Goal: Navigation & Orientation: Understand site structure

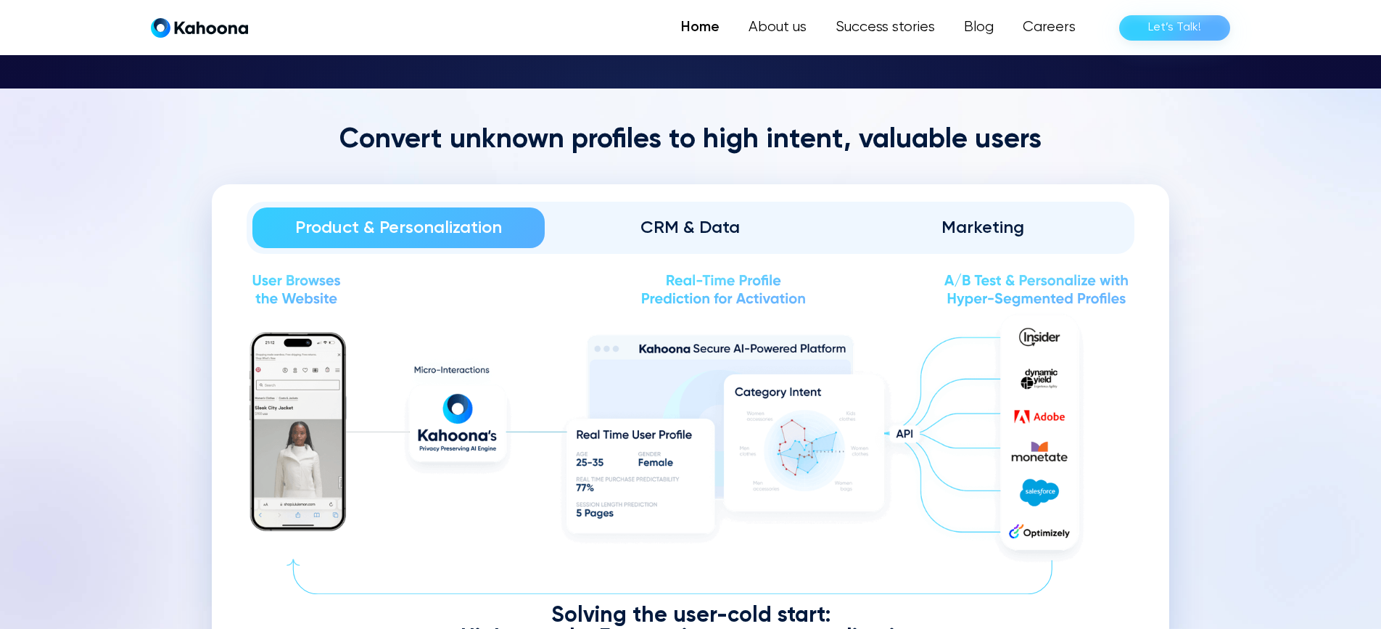
scroll to position [1634, 0]
click at [707, 220] on div "CRM & Data" at bounding box center [691, 226] width 252 height 23
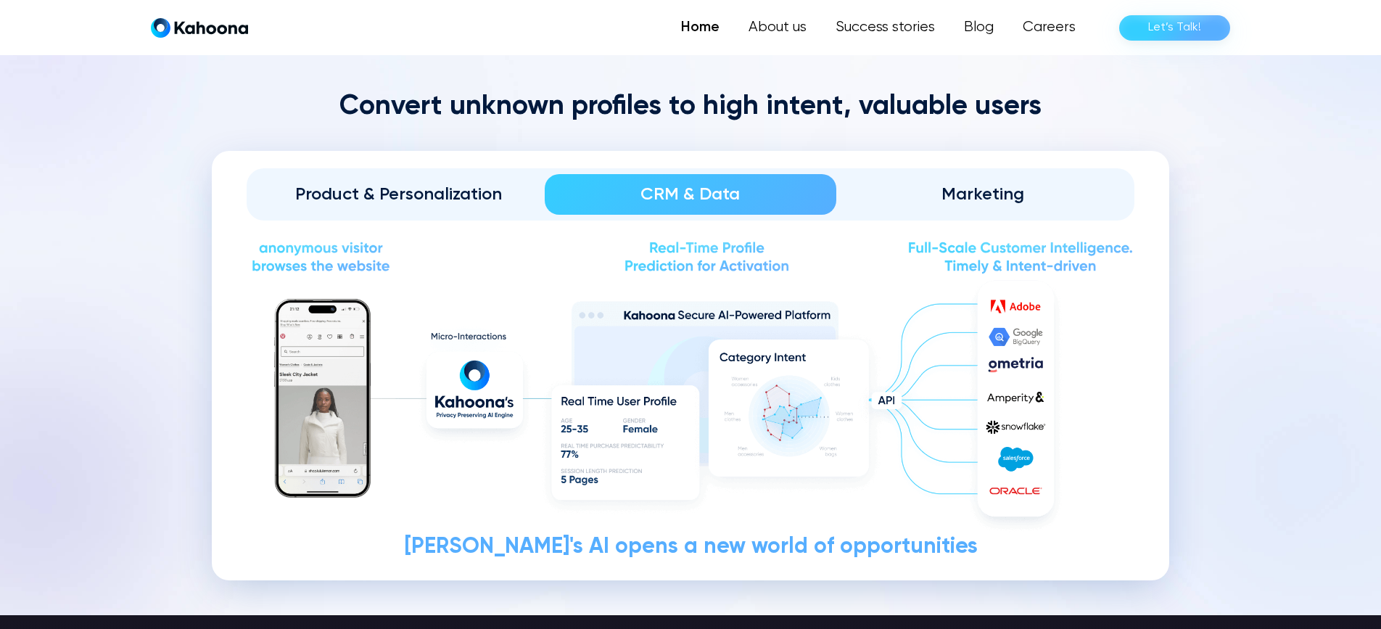
scroll to position [1668, 0]
click at [324, 194] on div "Product & Personalization" at bounding box center [399, 193] width 252 height 23
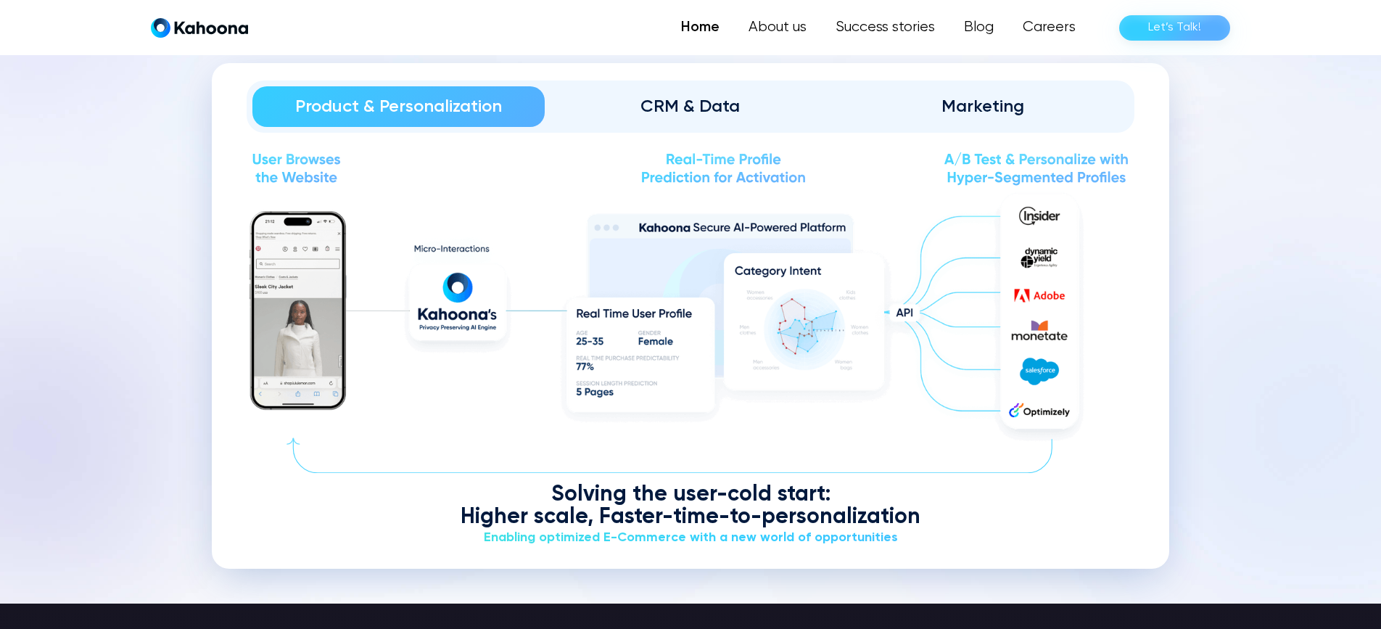
scroll to position [1754, 0]
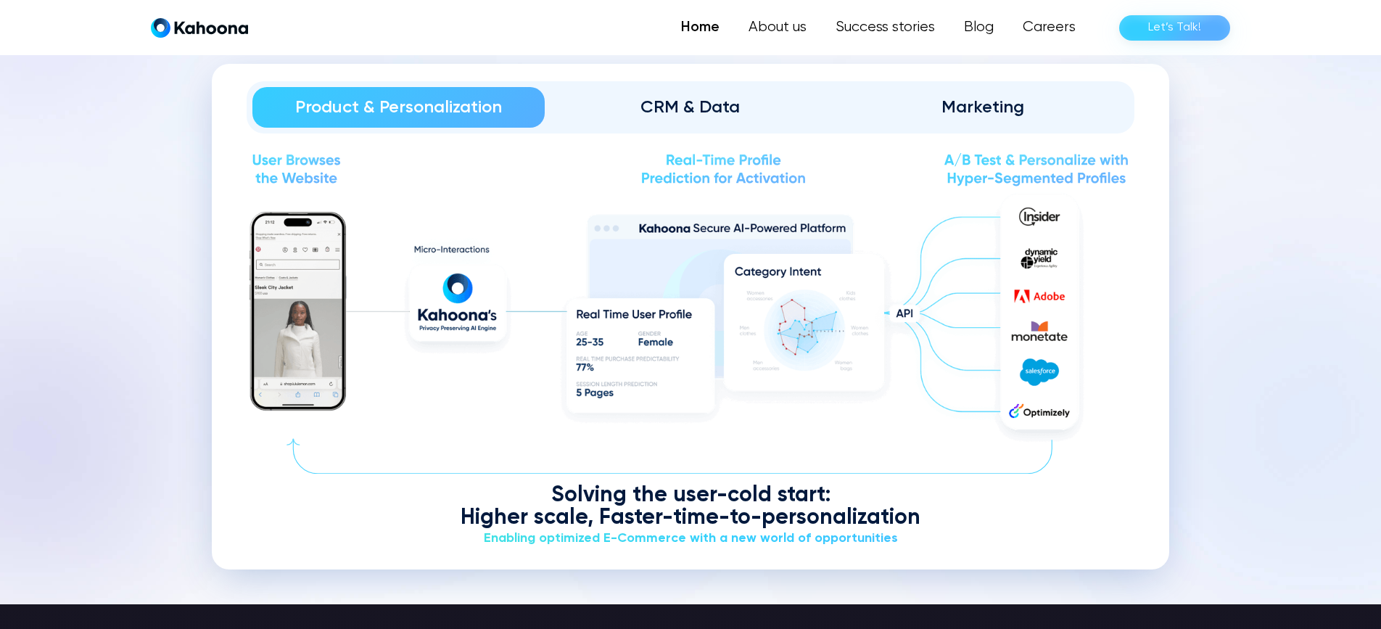
click at [681, 99] on div "CRM & Data" at bounding box center [691, 107] width 252 height 23
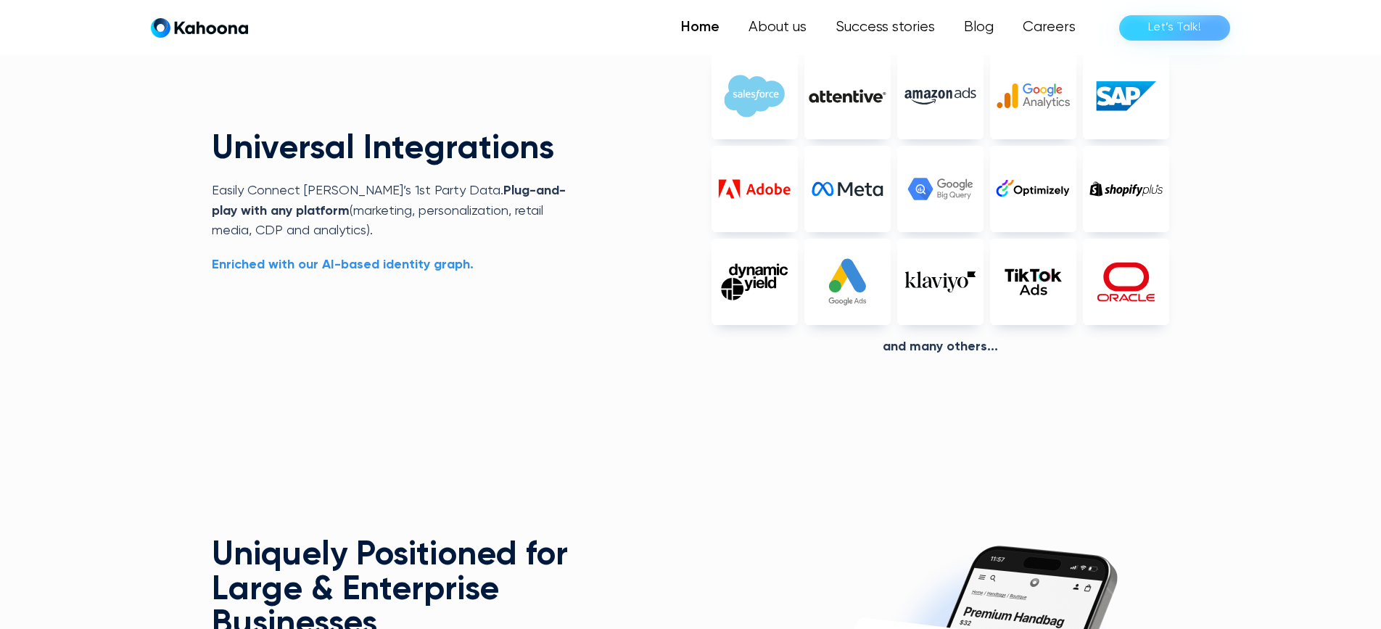
scroll to position [3453, 0]
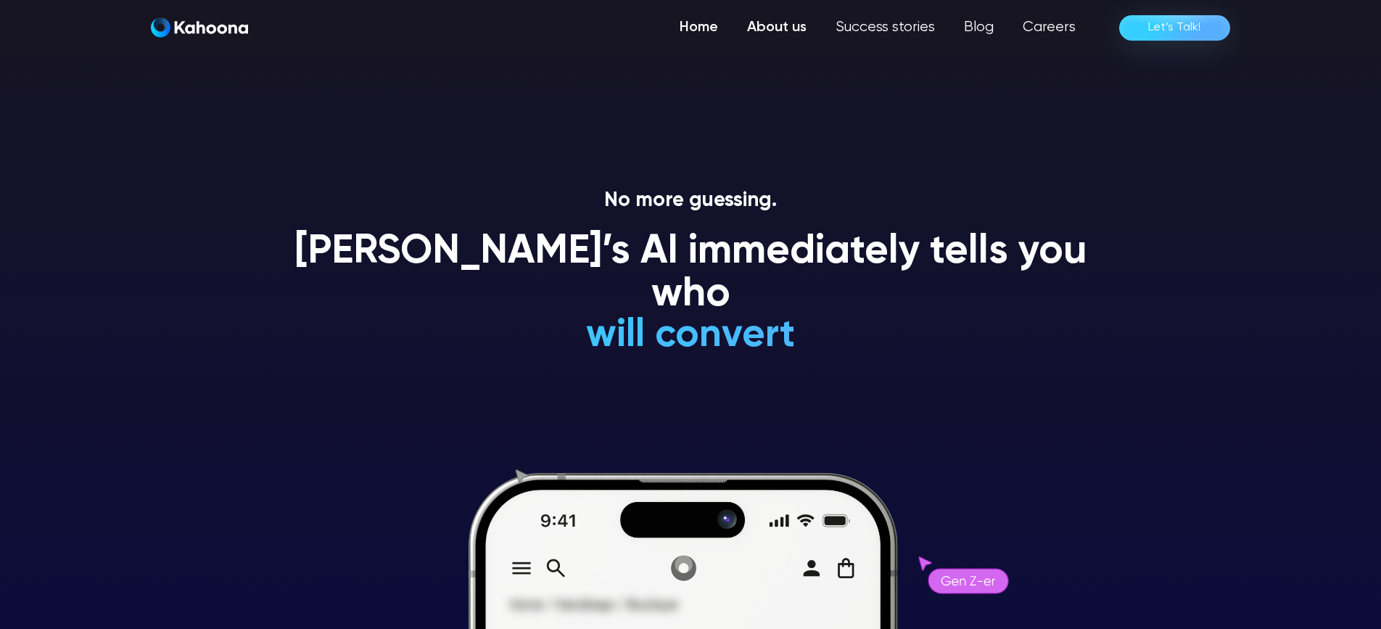
click at [783, 27] on link "About us" at bounding box center [777, 27] width 88 height 29
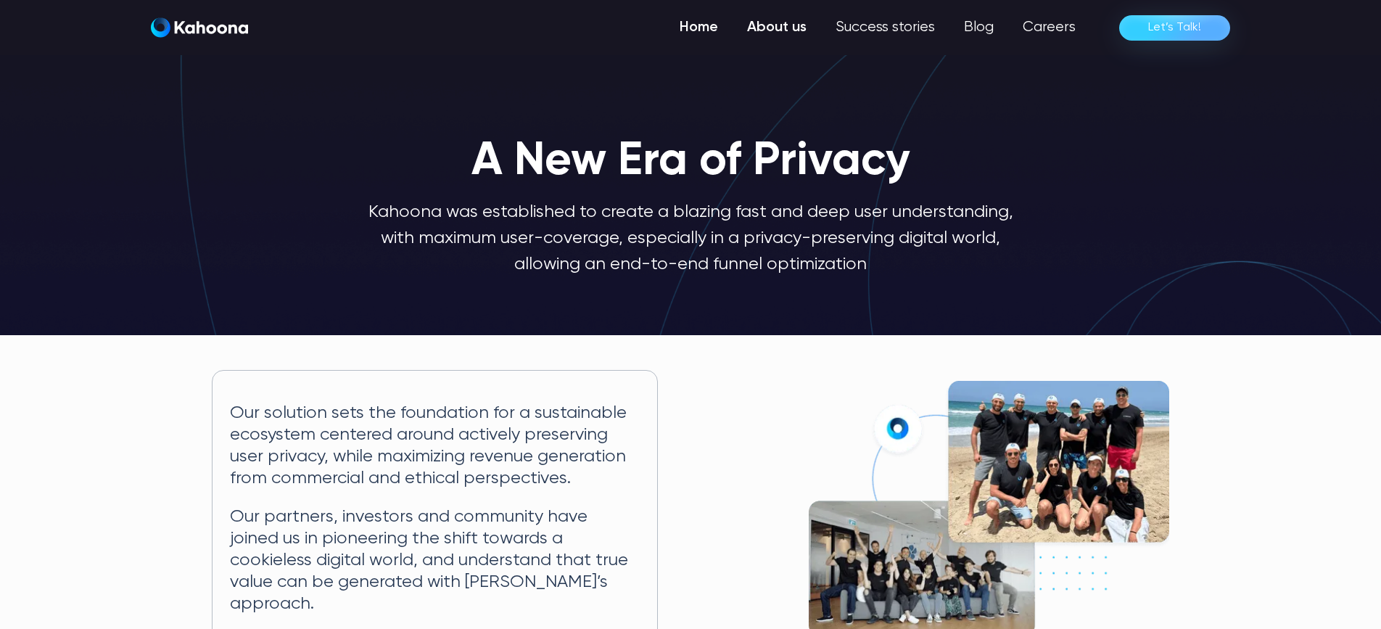
click at [698, 26] on link "Home" at bounding box center [698, 27] width 67 height 29
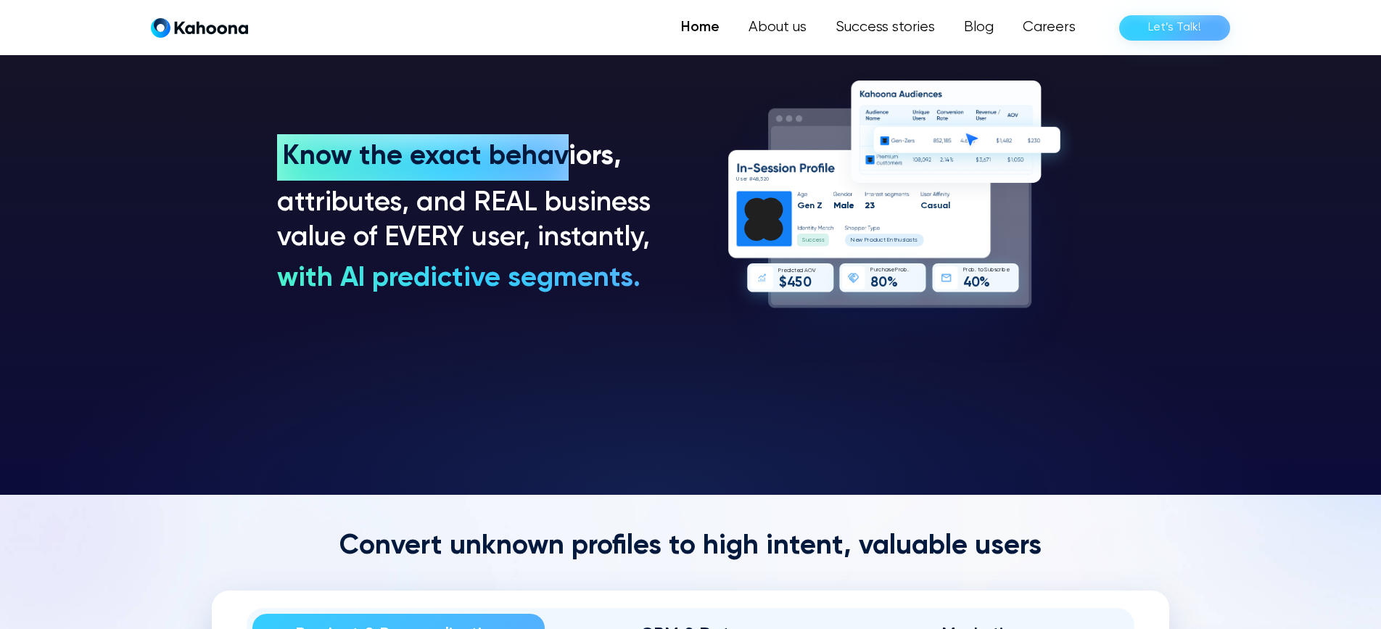
scroll to position [1228, 0]
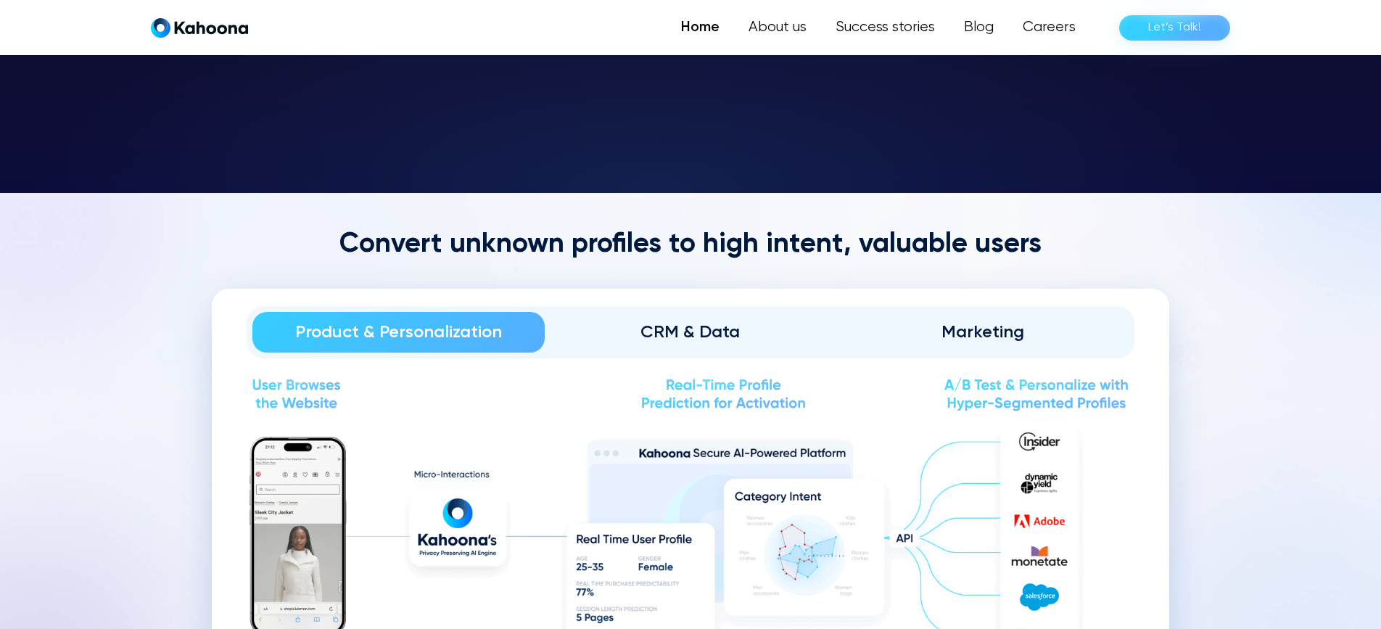
click at [712, 347] on link "CRM & Data" at bounding box center [691, 332] width 292 height 41
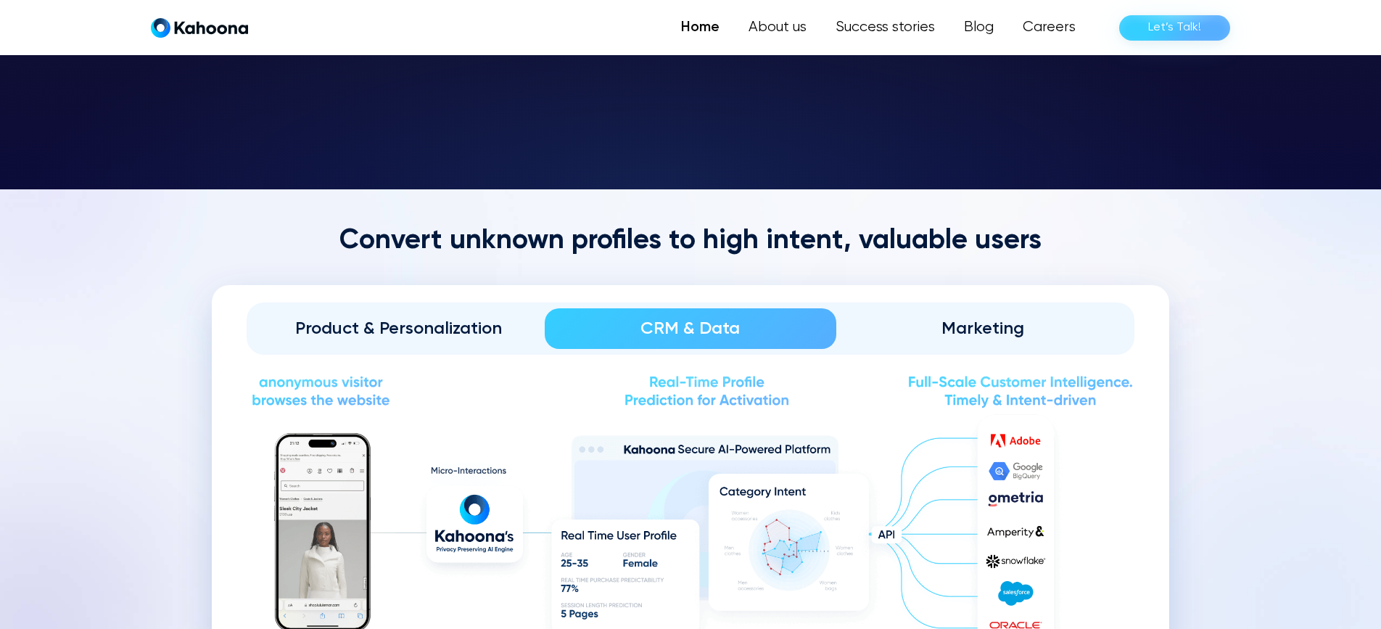
scroll to position [1534, 0]
click at [1000, 320] on div "Marketing" at bounding box center [983, 327] width 252 height 23
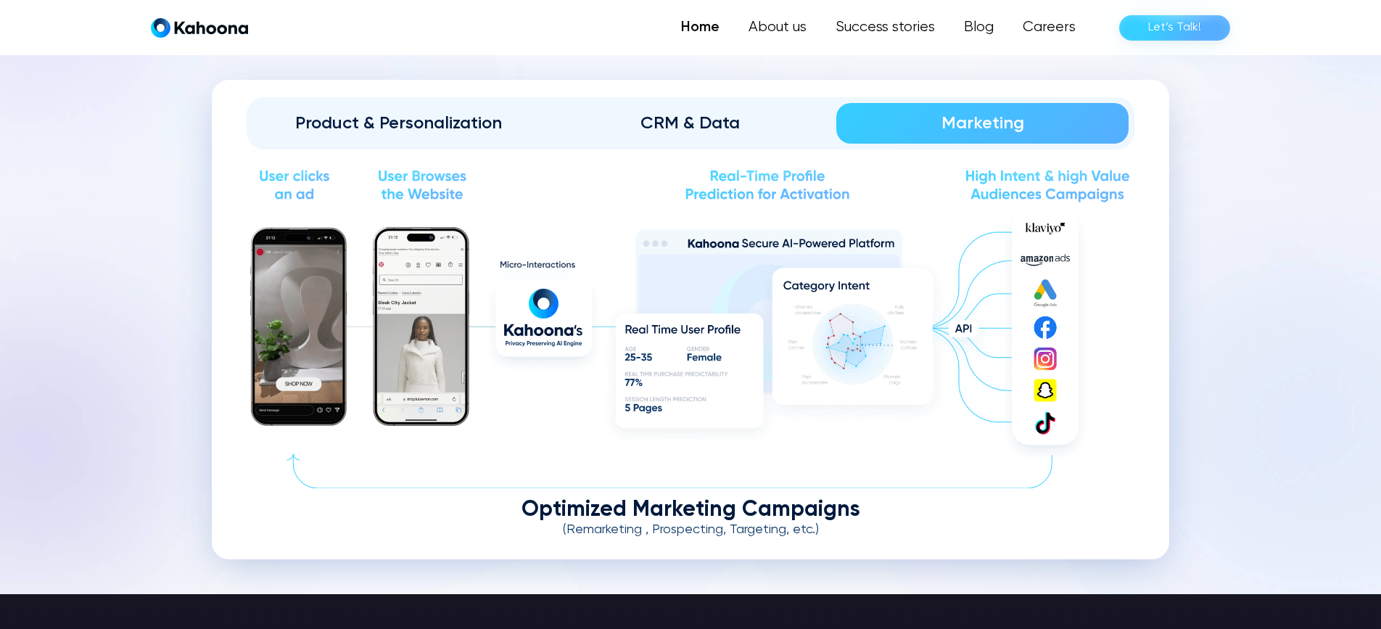
scroll to position [1739, 0]
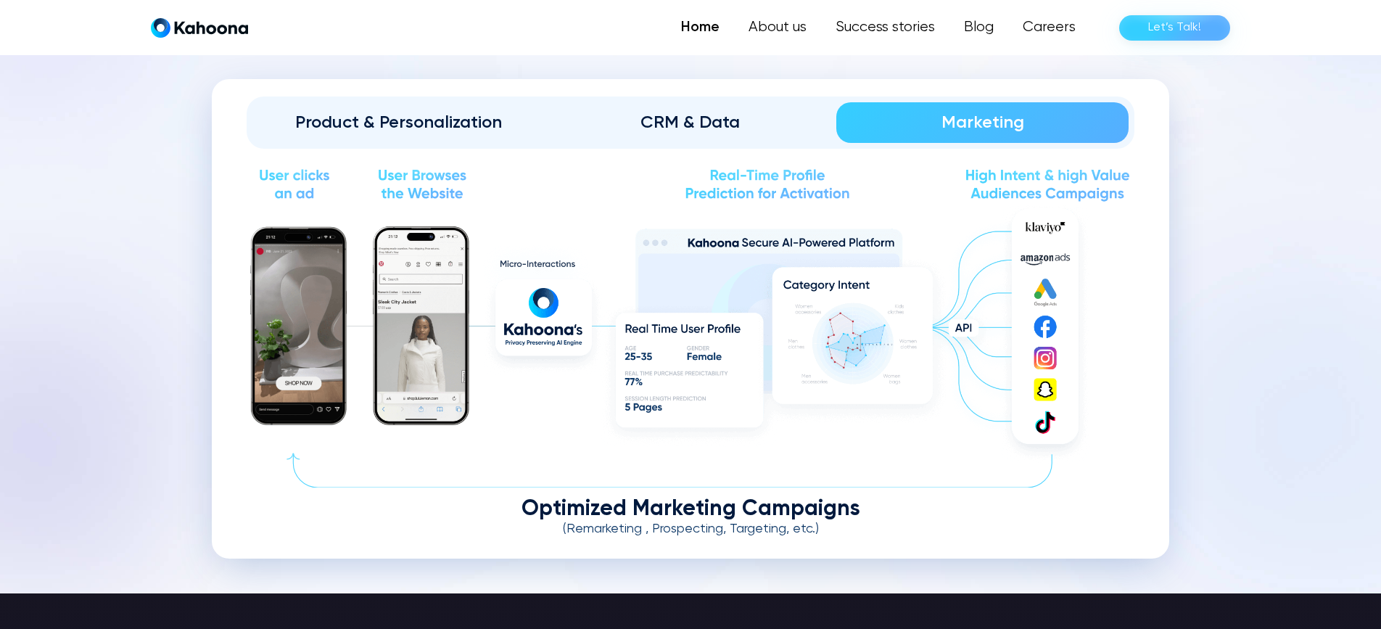
click at [725, 120] on div "CRM & Data" at bounding box center [691, 122] width 252 height 23
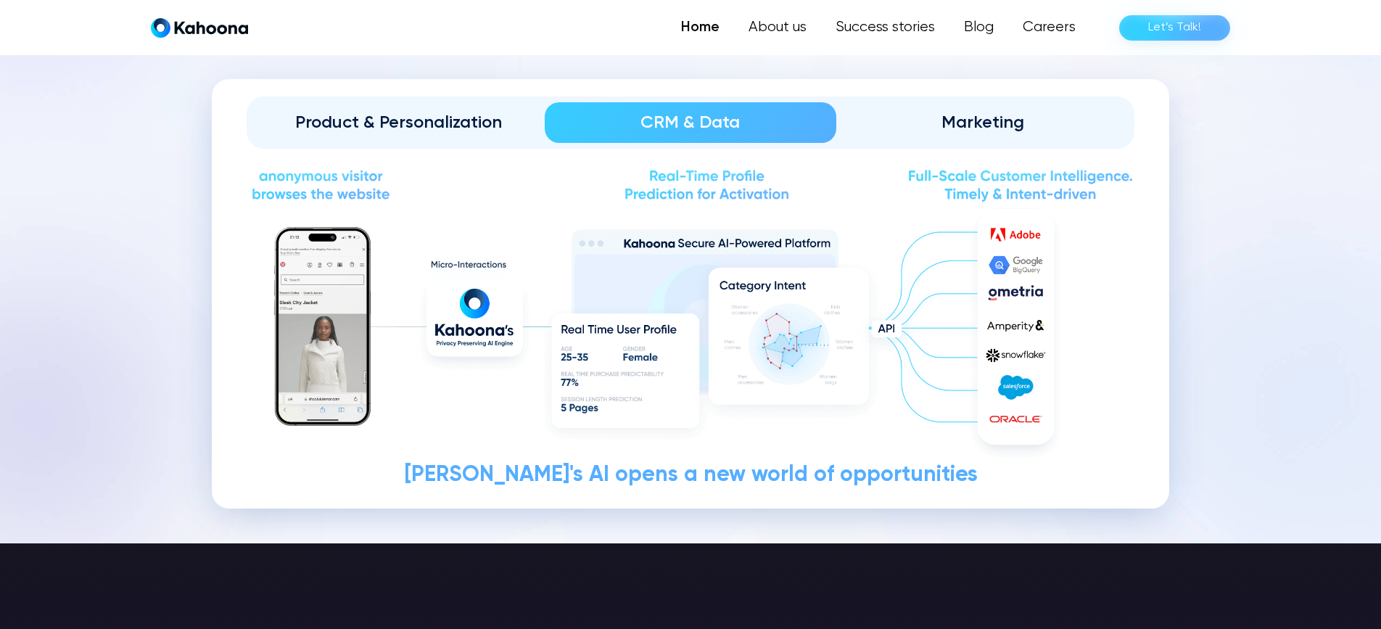
click at [963, 125] on div "Marketing" at bounding box center [983, 122] width 252 height 23
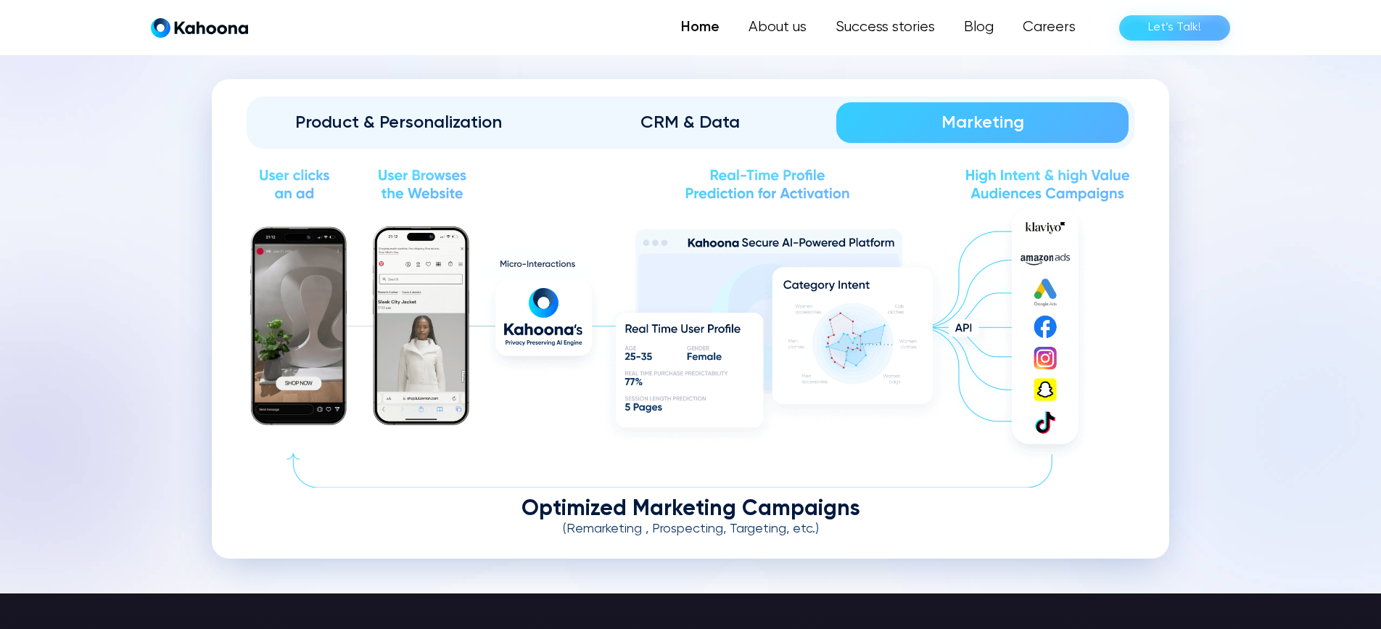
click at [735, 111] on div "CRM & Data" at bounding box center [691, 122] width 252 height 23
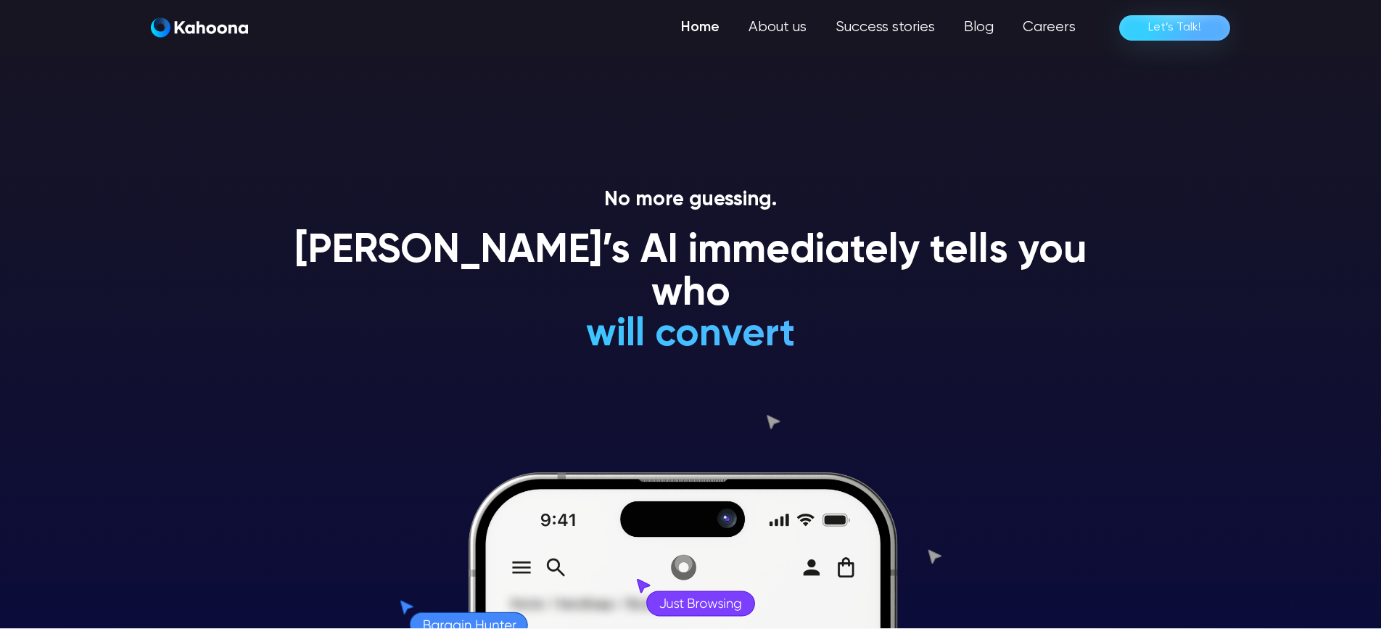
scroll to position [0, 0]
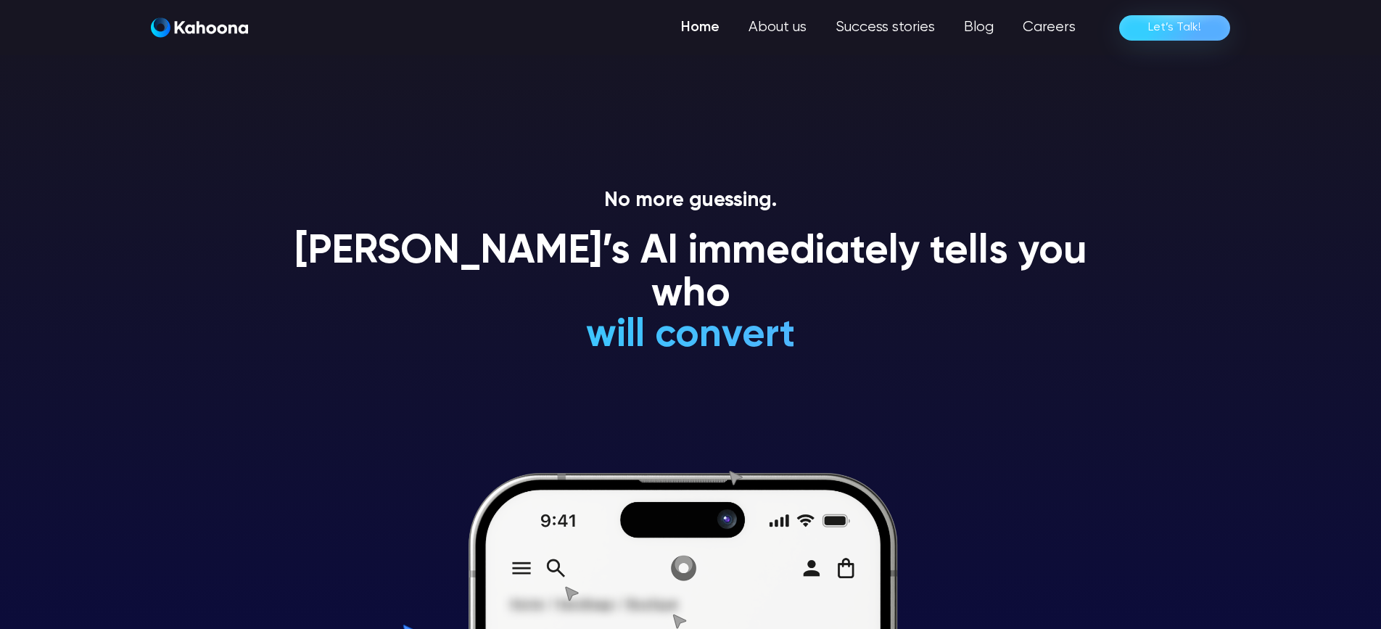
click at [709, 28] on link "Home" at bounding box center [700, 27] width 67 height 29
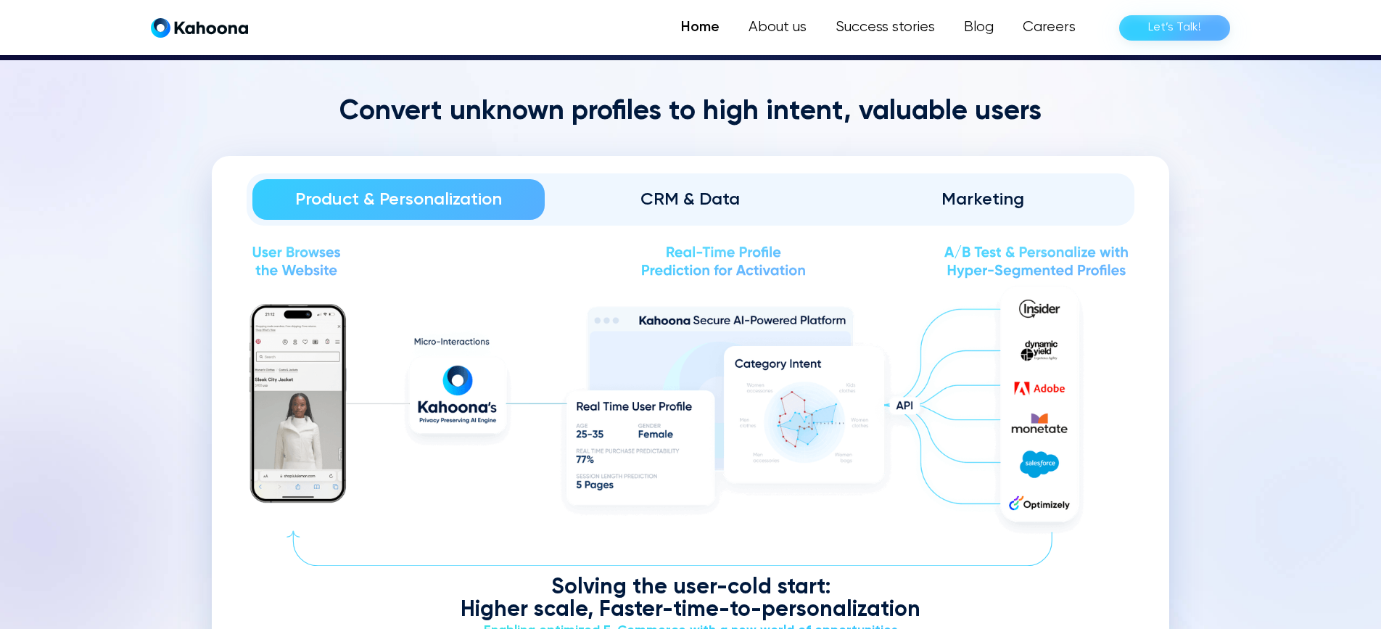
scroll to position [1661, 0]
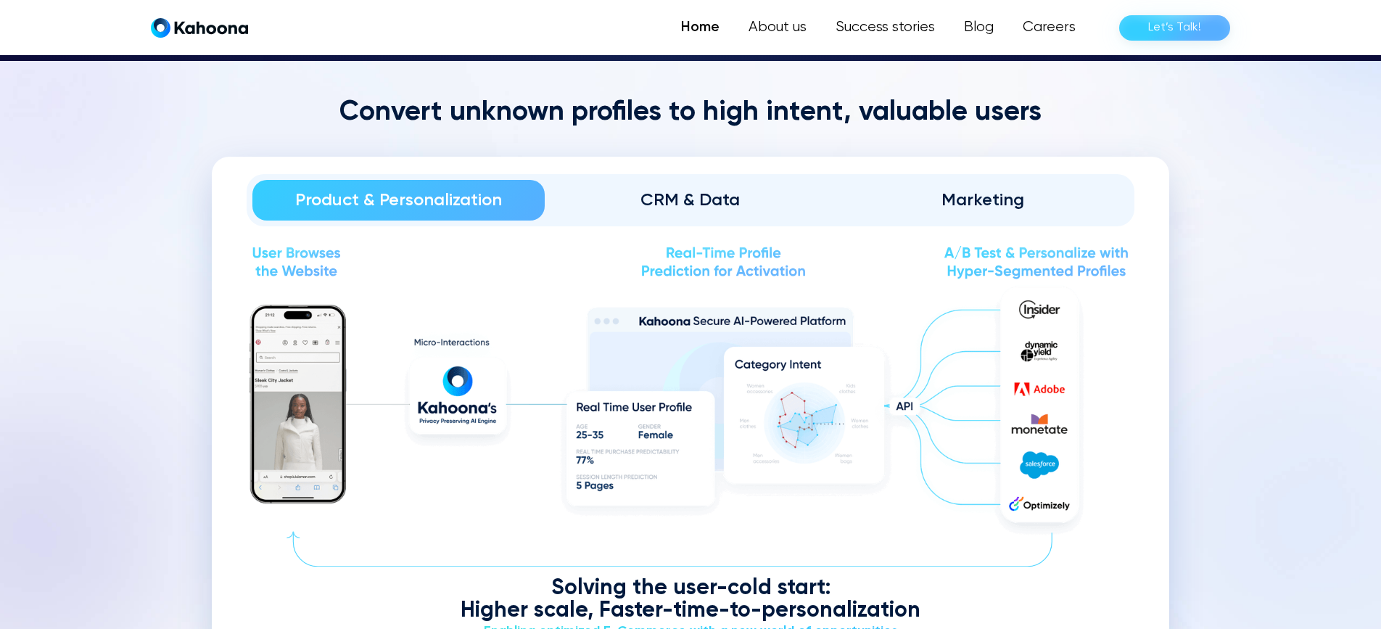
click at [697, 191] on div "CRM & Data" at bounding box center [691, 200] width 252 height 23
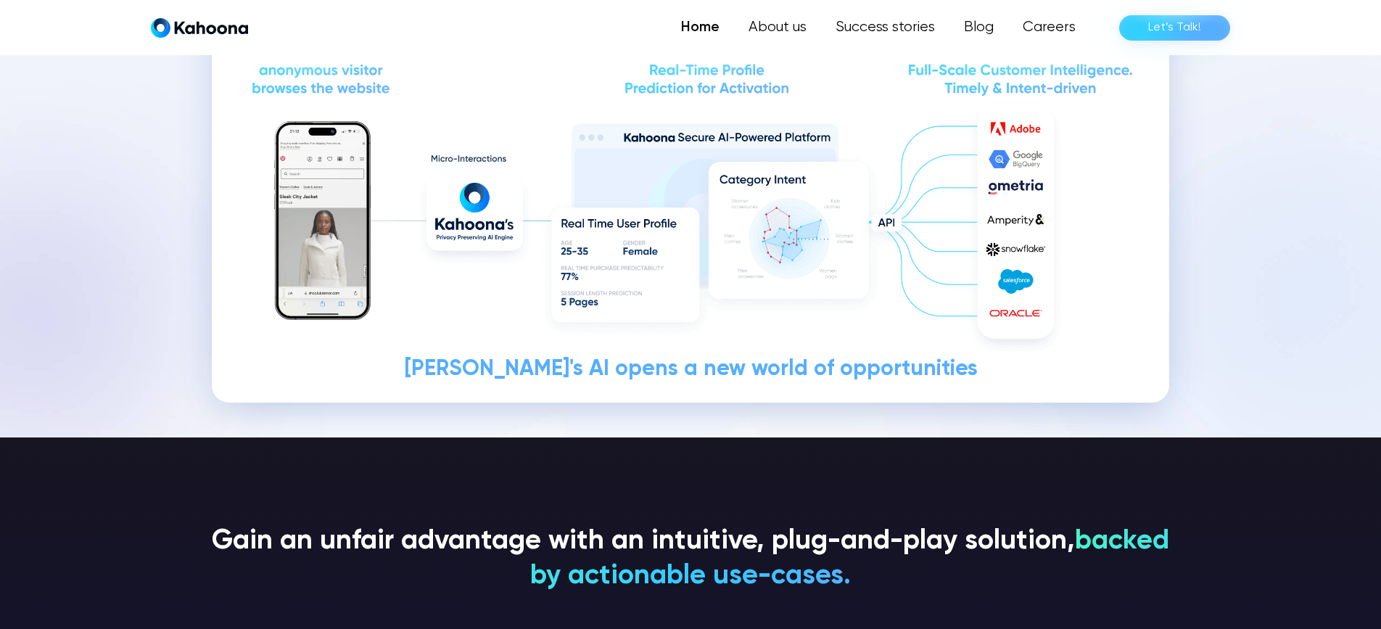
scroll to position [1845, 0]
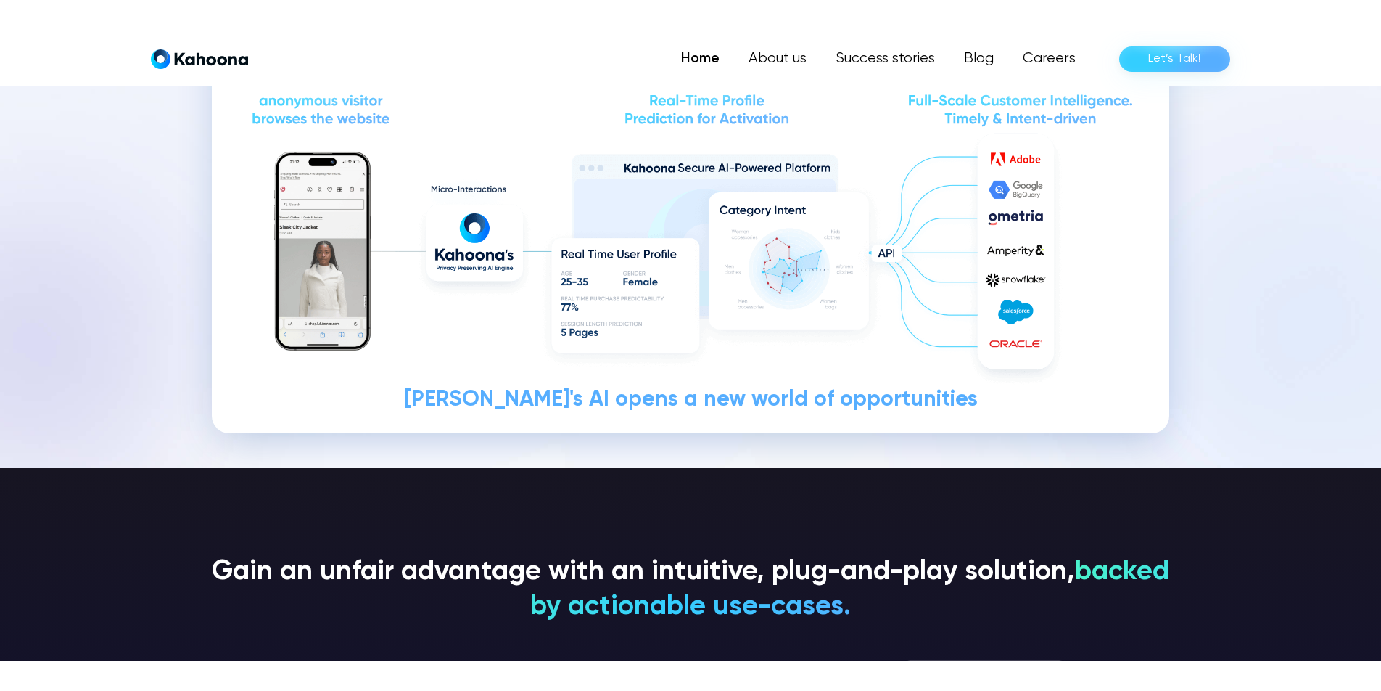
scroll to position [1907, 0]
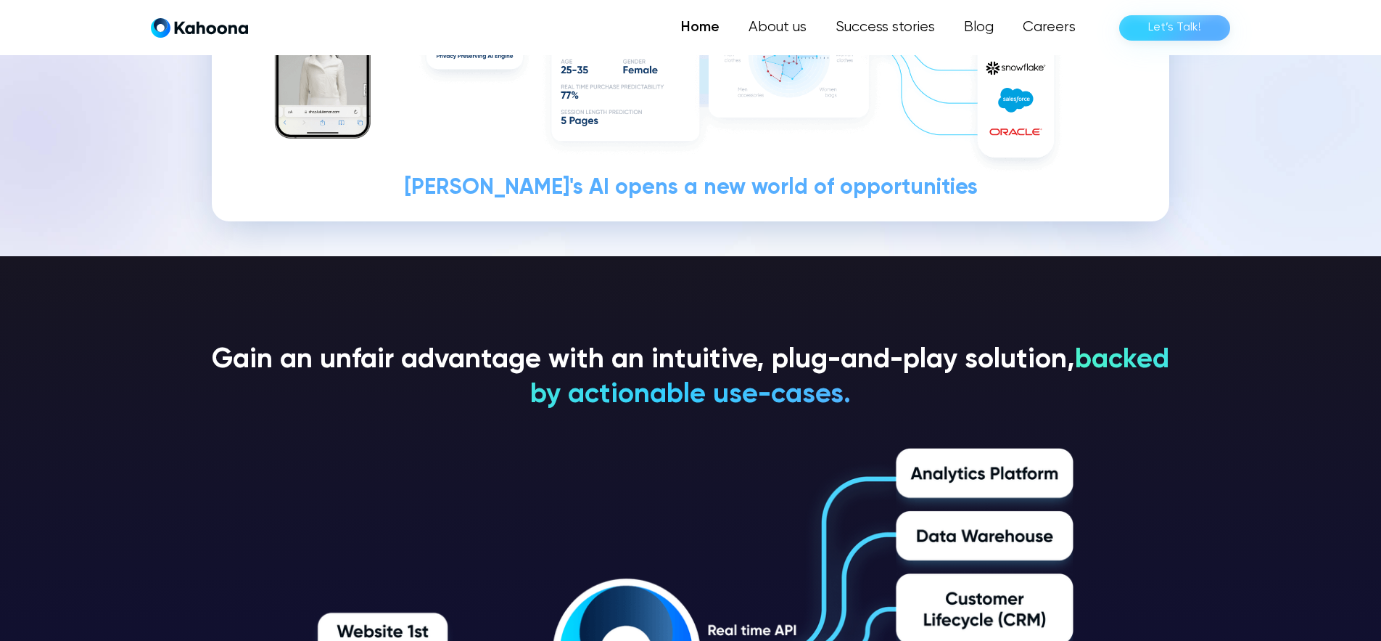
scroll to position [2070, 0]
